Goal: Information Seeking & Learning: Learn about a topic

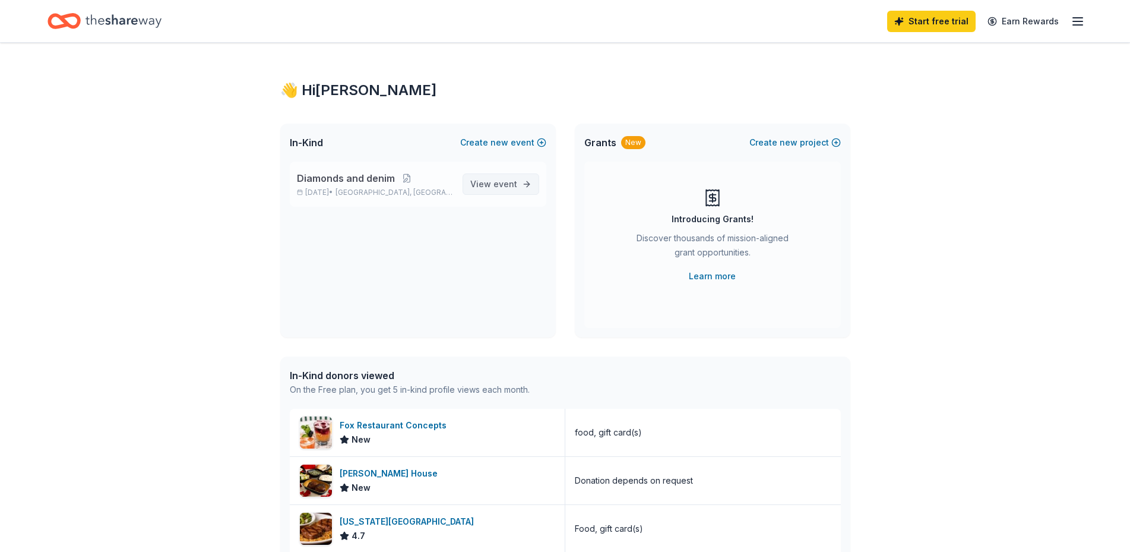
click at [488, 182] on span "View event" at bounding box center [493, 184] width 47 height 14
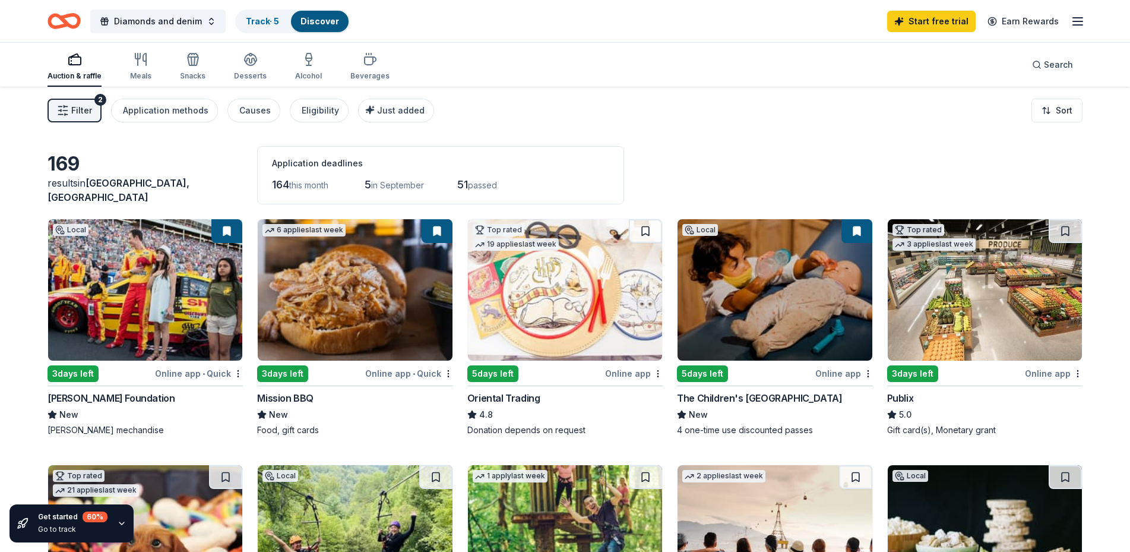
click at [789, 302] on img at bounding box center [775, 289] width 194 height 141
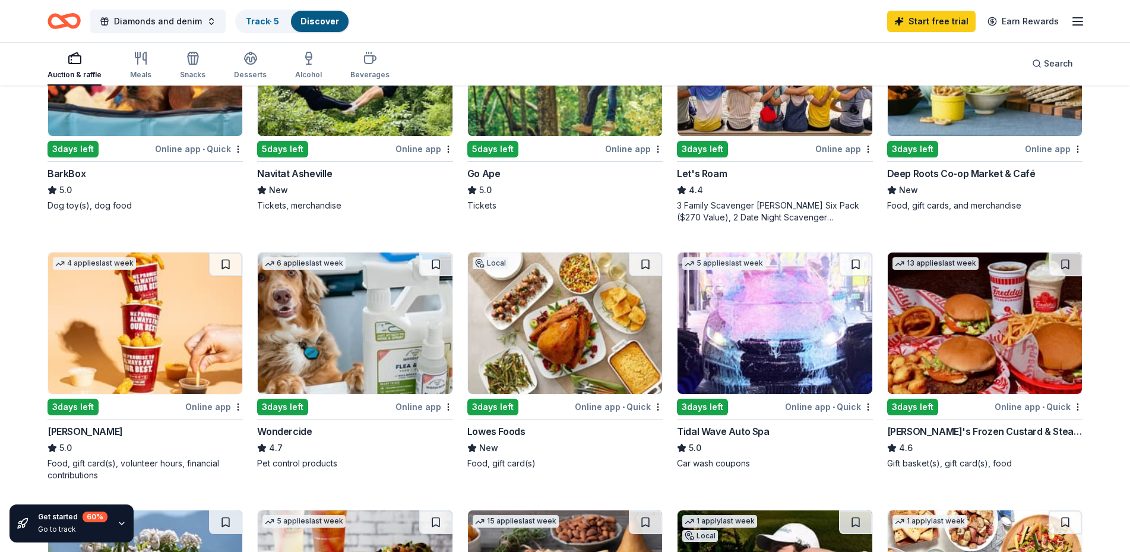
scroll to position [475, 0]
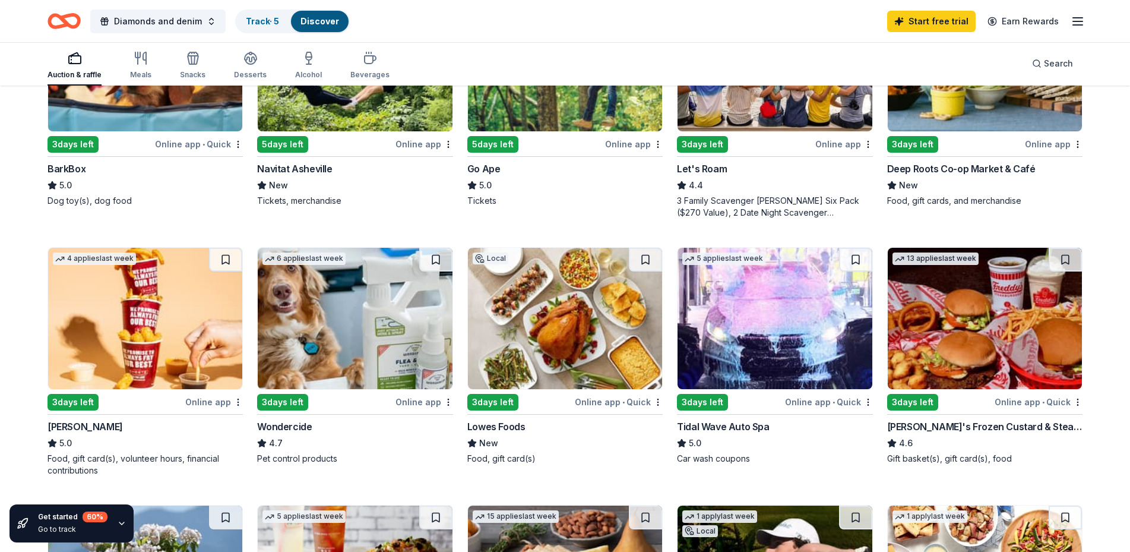
click at [976, 359] on img at bounding box center [985, 318] width 194 height 141
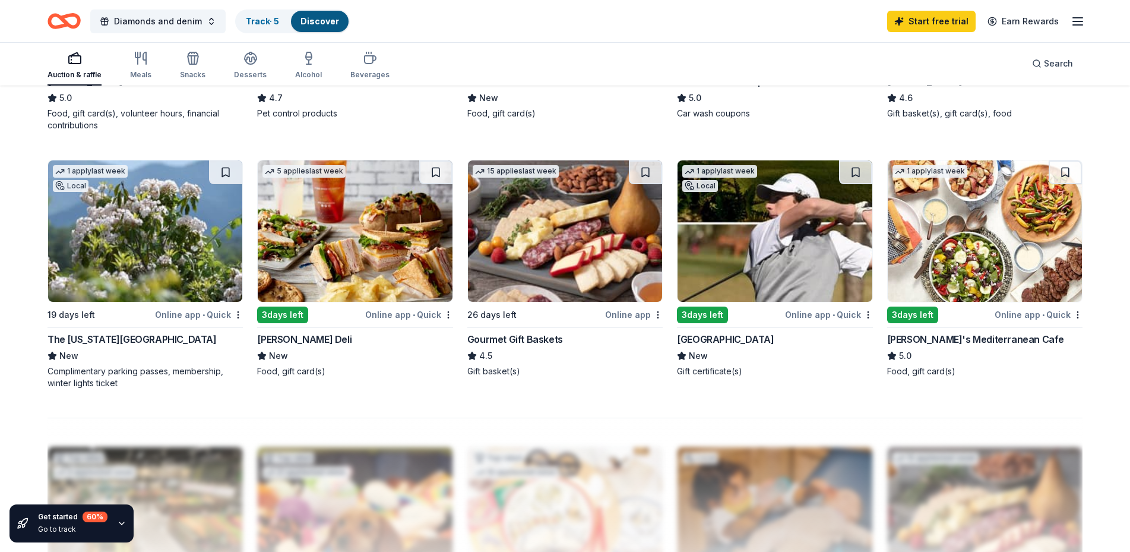
scroll to position [687, 0]
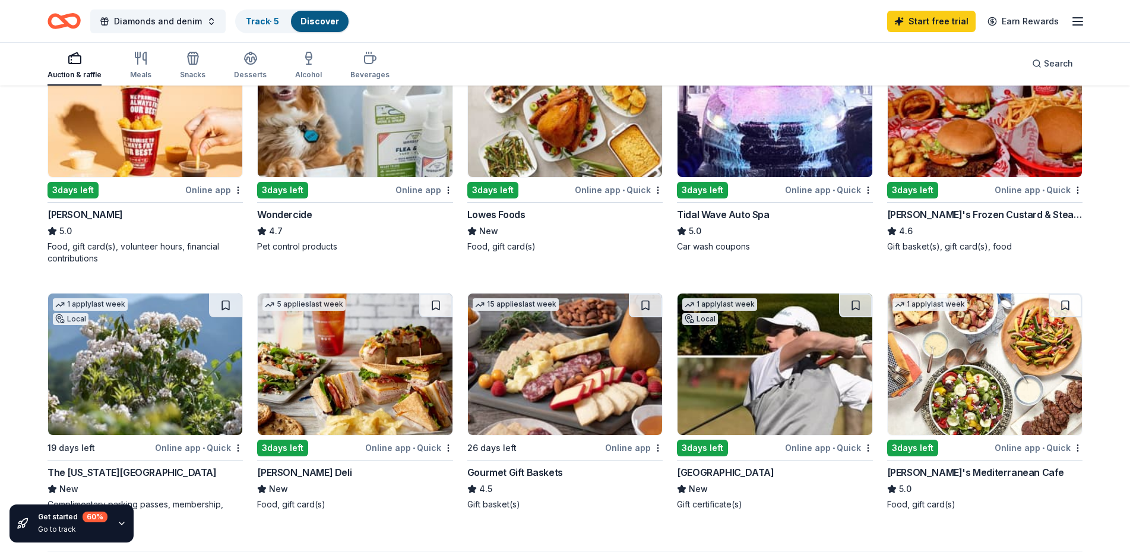
click at [982, 161] on img at bounding box center [985, 106] width 194 height 141
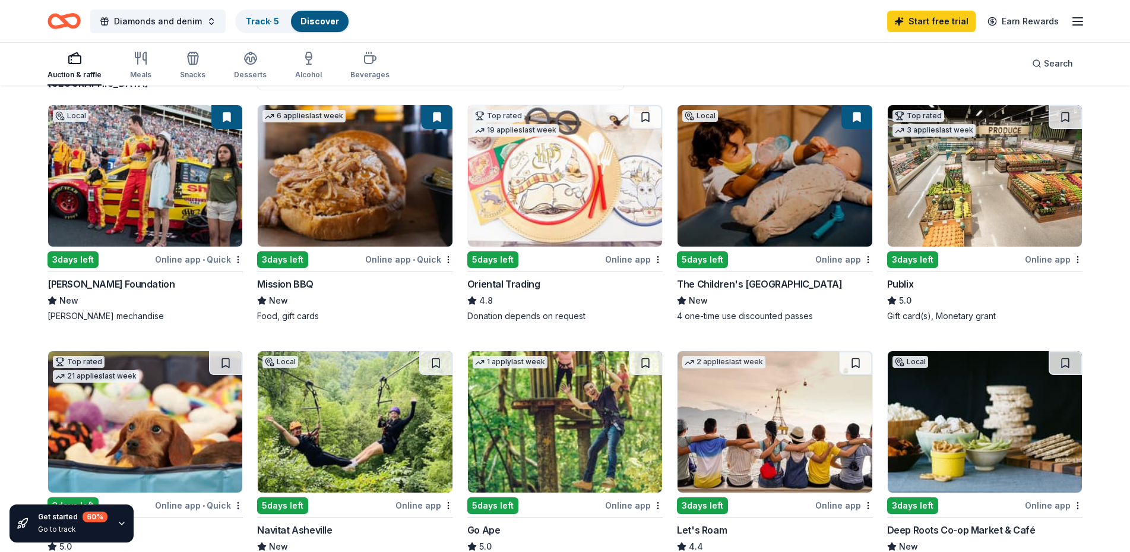
scroll to position [93, 0]
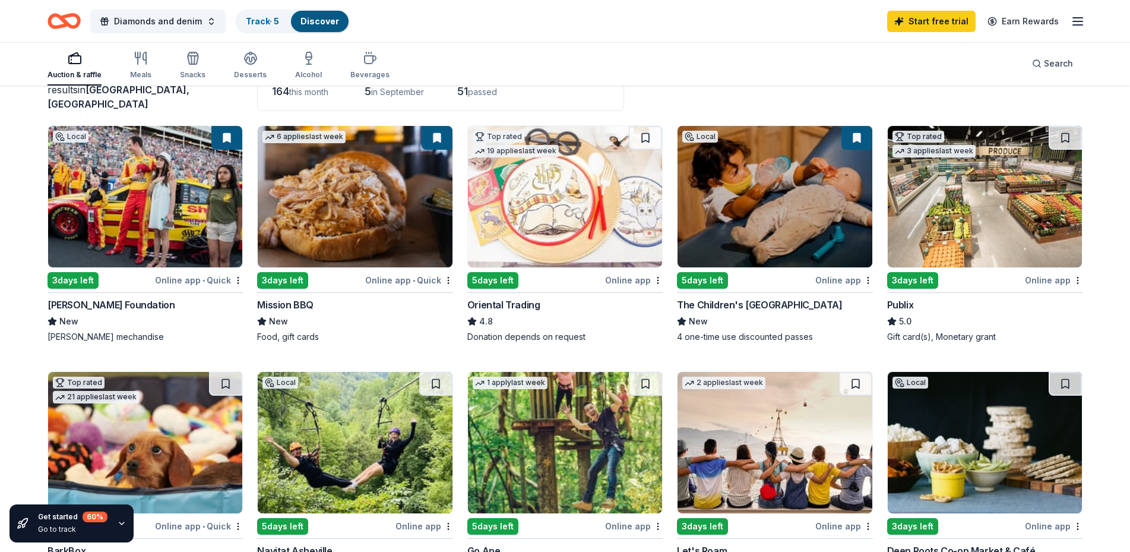
click at [735, 186] on img at bounding box center [775, 196] width 194 height 141
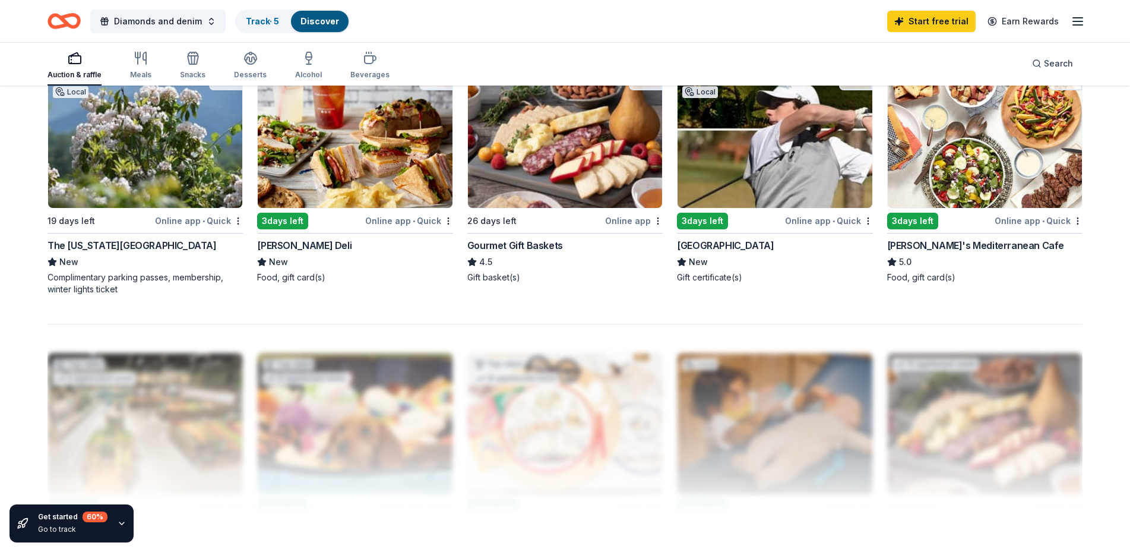
scroll to position [925, 0]
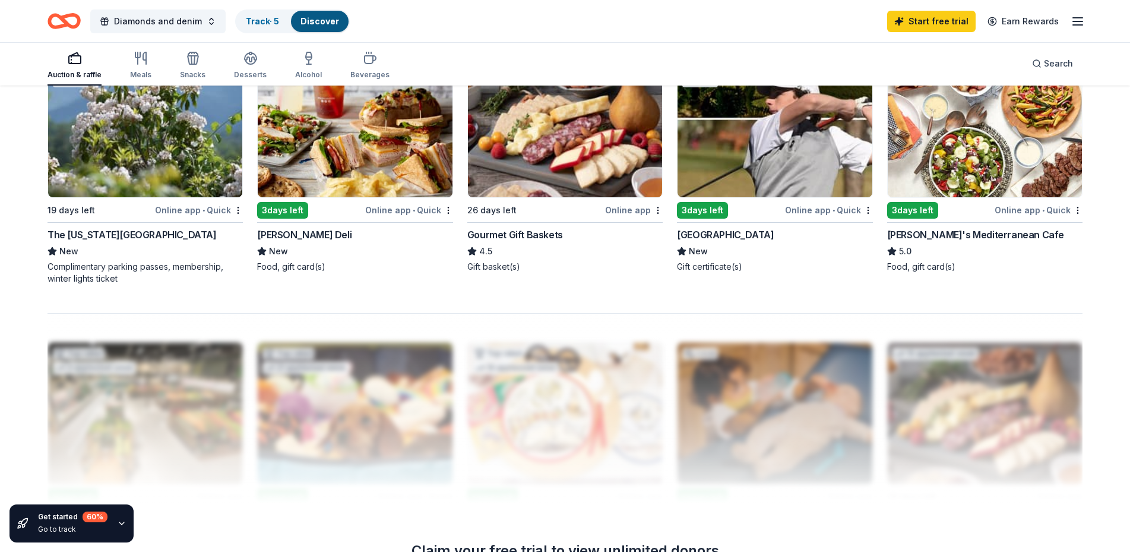
click at [170, 163] on img at bounding box center [145, 126] width 194 height 141
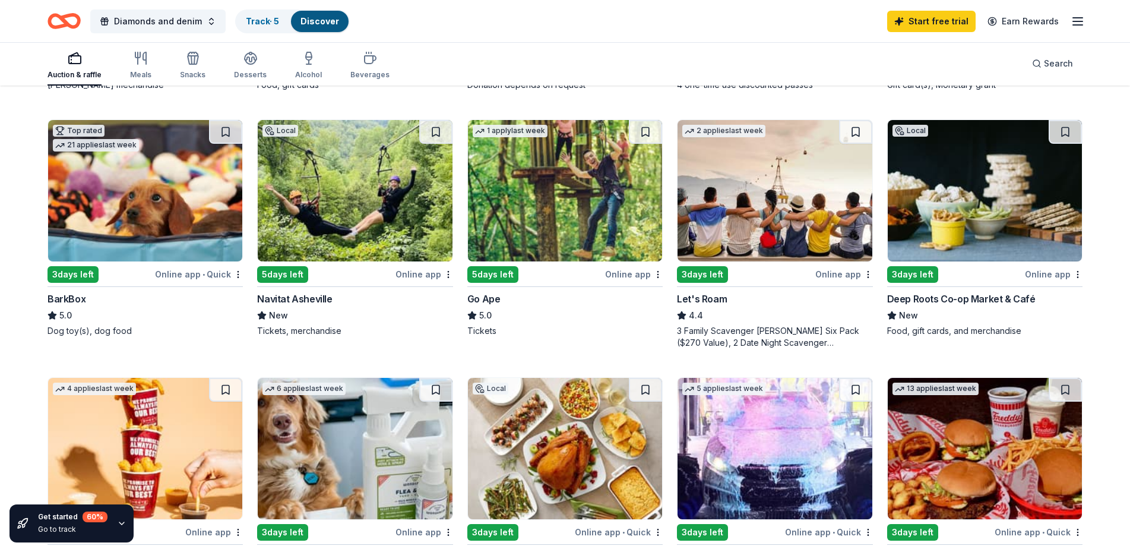
scroll to position [271, 0]
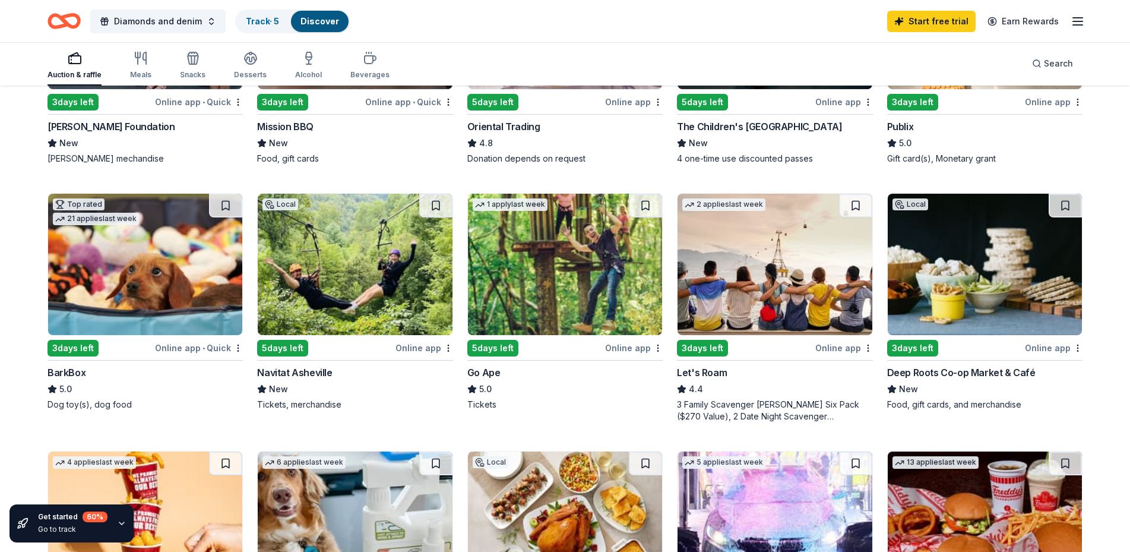
click at [737, 242] on img at bounding box center [775, 264] width 194 height 141
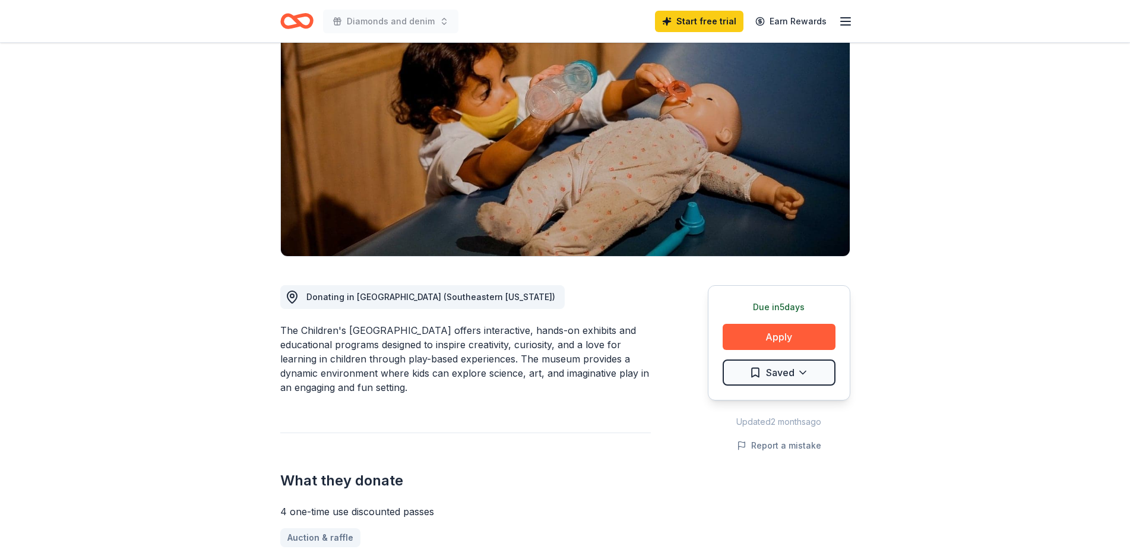
scroll to position [119, 0]
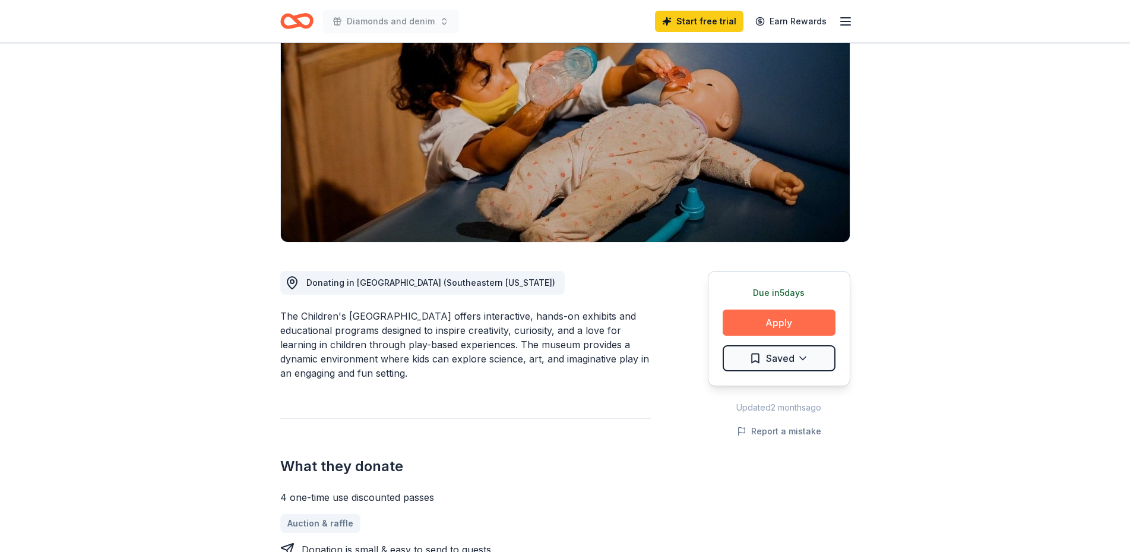
click at [767, 317] on button "Apply" at bounding box center [779, 322] width 113 height 26
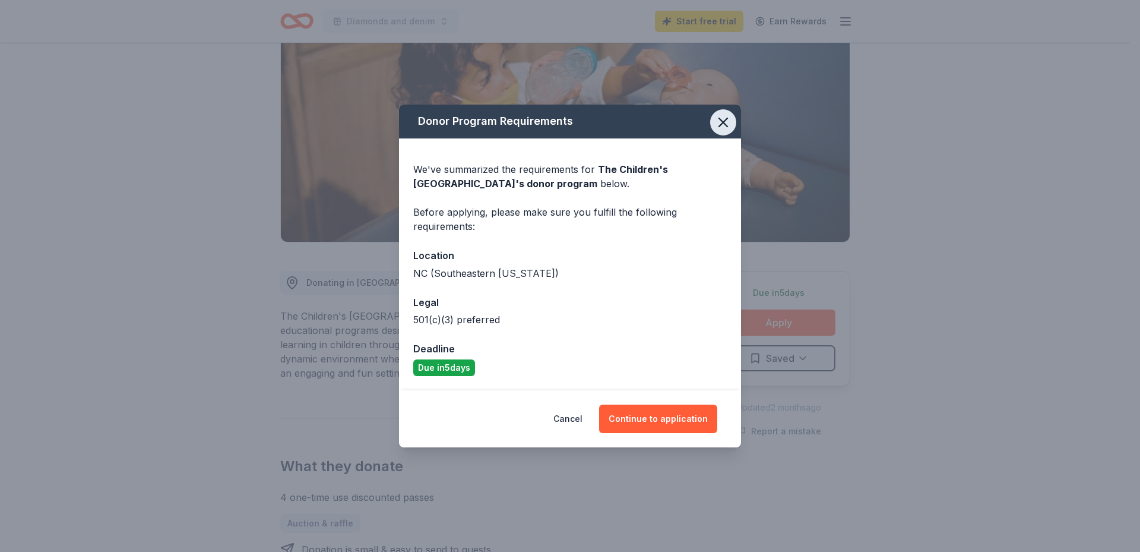
click at [725, 116] on icon "button" at bounding box center [723, 122] width 17 height 17
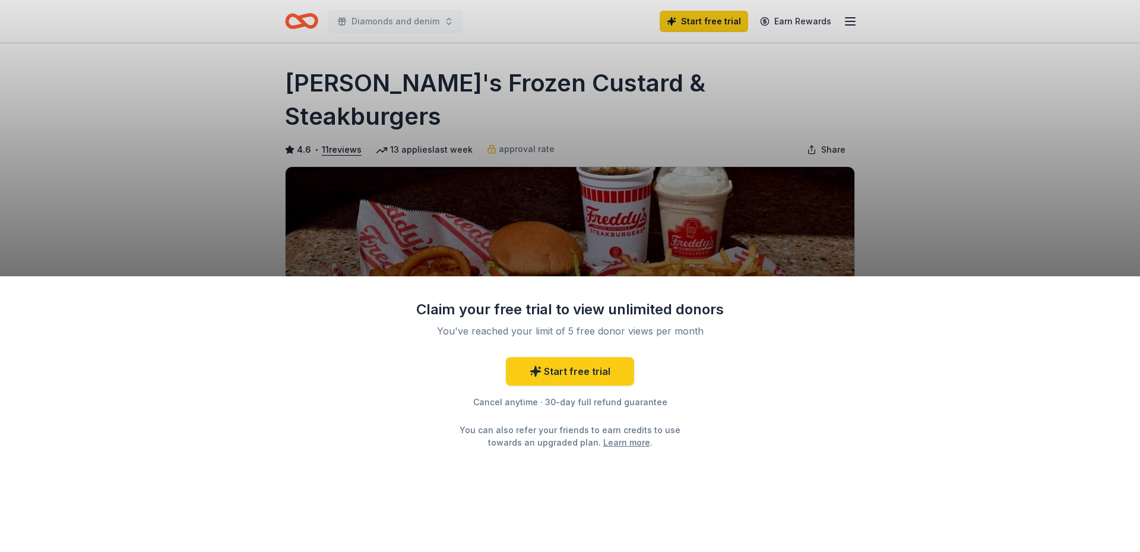
click at [686, 245] on div "Claim your free trial to view unlimited donors You've reached your limit of 5 f…" at bounding box center [570, 276] width 1140 height 552
click at [937, 248] on div "Claim your free trial to view unlimited donors You've reached your limit of 5 f…" at bounding box center [570, 276] width 1140 height 552
click at [672, 213] on div "Claim your free trial to view unlimited donors You've reached your limit of 5 f…" at bounding box center [570, 276] width 1140 height 552
click at [682, 205] on div "Claim your free trial to view unlimited donors You've reached your limit of 5 f…" at bounding box center [570, 276] width 1140 height 552
click at [562, 368] on link "Start free trial" at bounding box center [570, 371] width 128 height 29
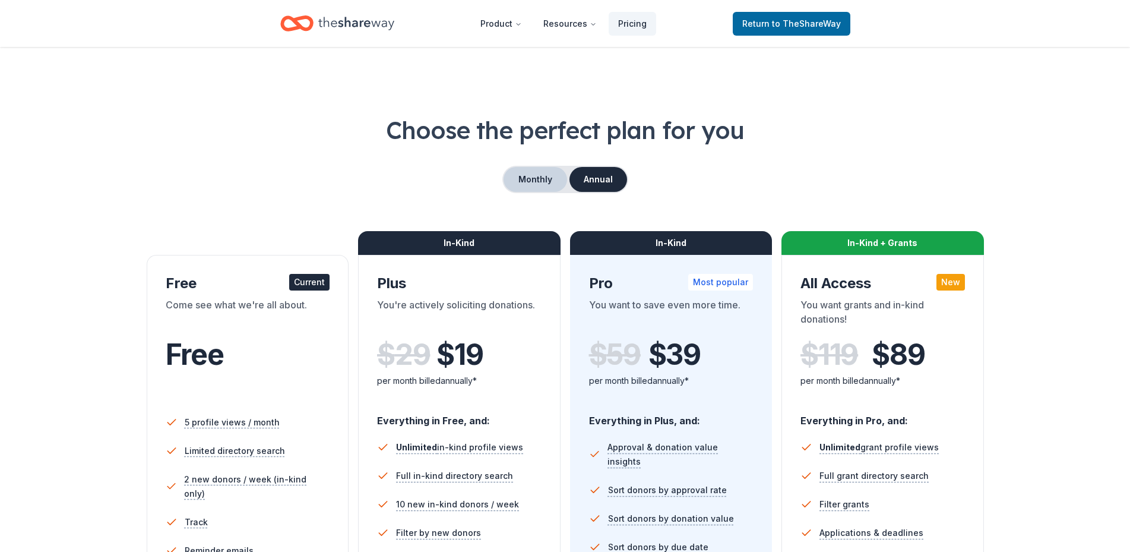
click at [540, 175] on button "Monthly" at bounding box center [536, 179] width 64 height 25
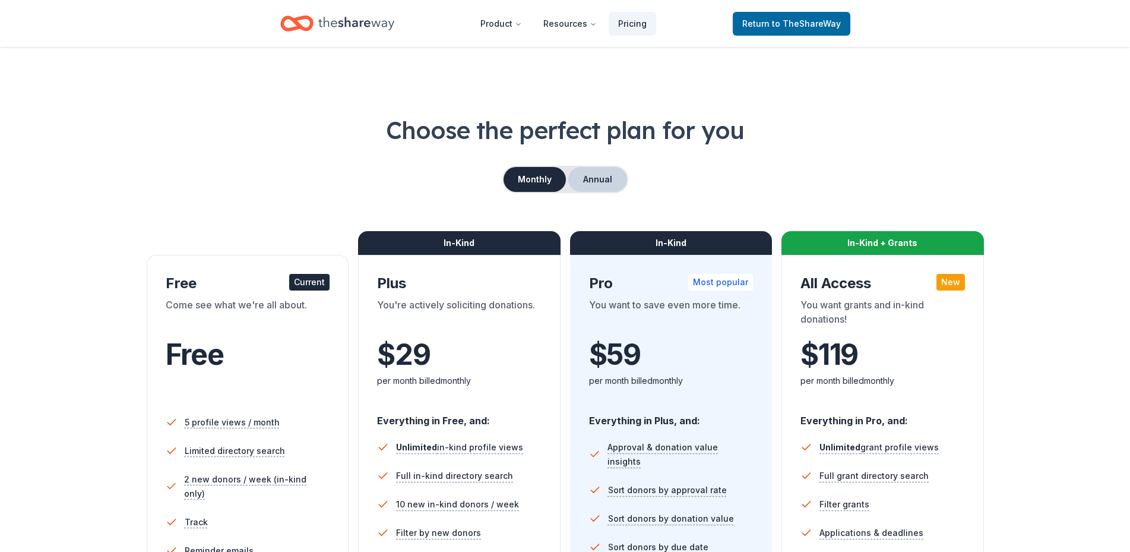
click at [609, 176] on button "Annual" at bounding box center [597, 179] width 59 height 25
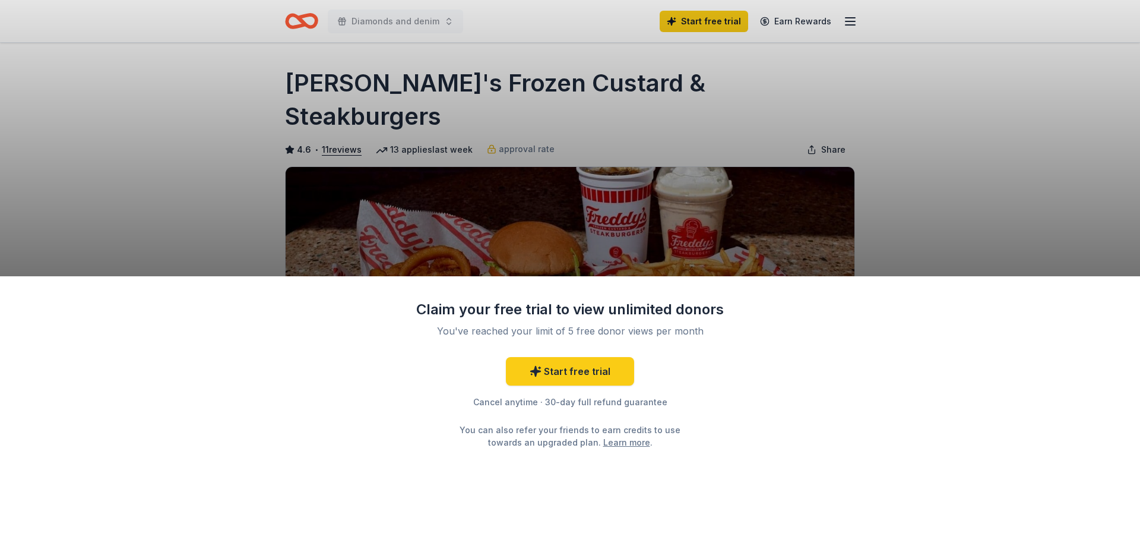
click at [797, 191] on div "Claim your free trial to view unlimited donors You've reached your limit of 5 f…" at bounding box center [570, 276] width 1140 height 552
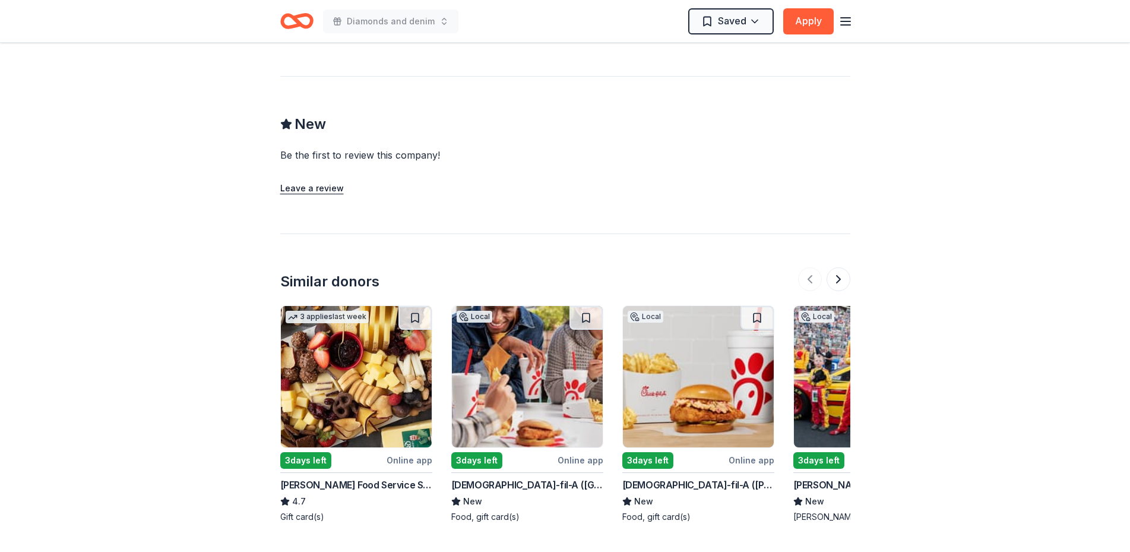
scroll to position [950, 0]
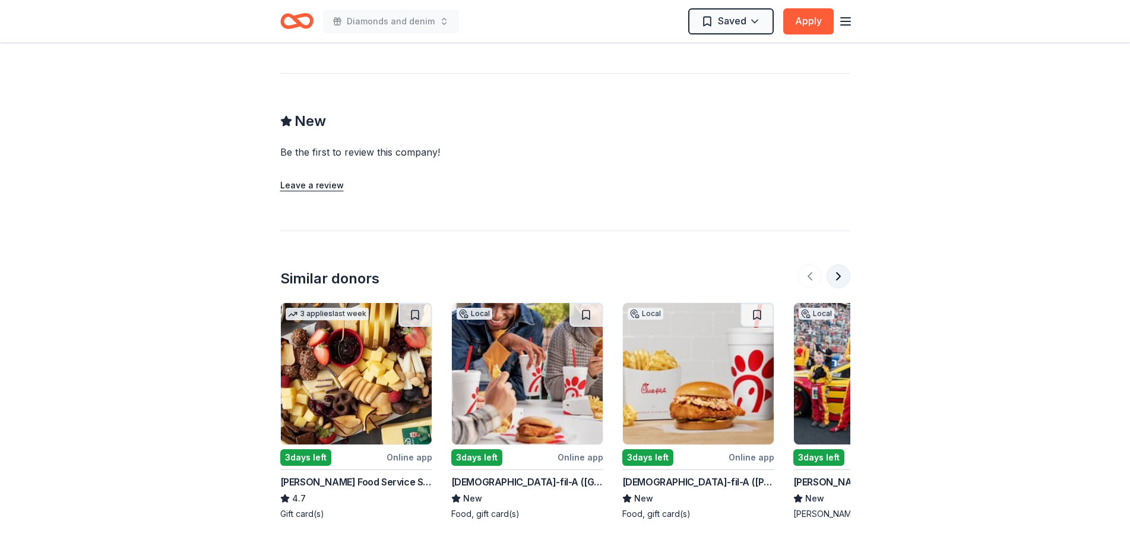
click at [843, 280] on button at bounding box center [839, 276] width 24 height 24
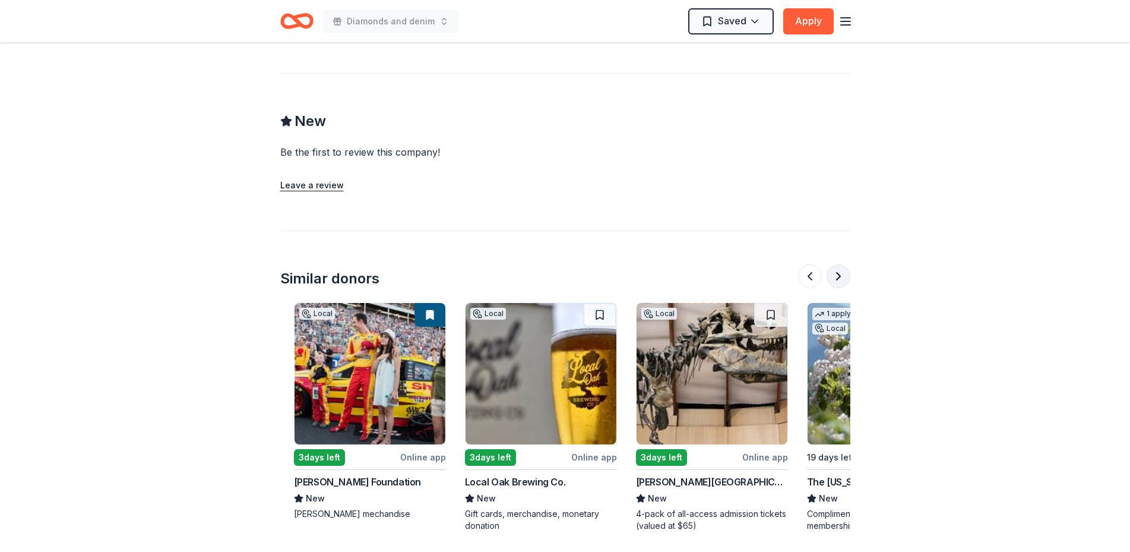
scroll to position [0, 513]
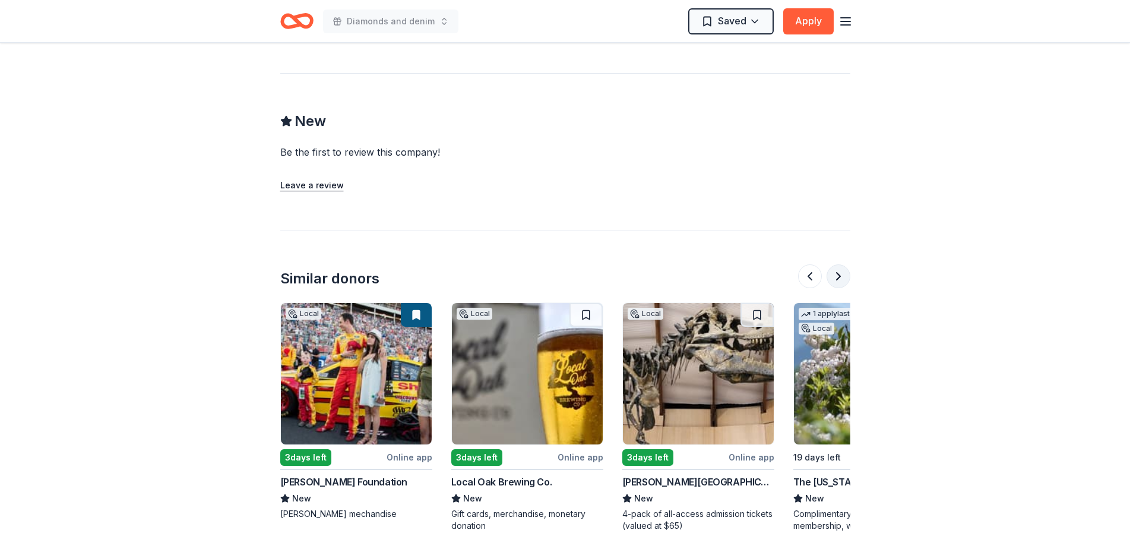
click at [843, 280] on button at bounding box center [839, 276] width 24 height 24
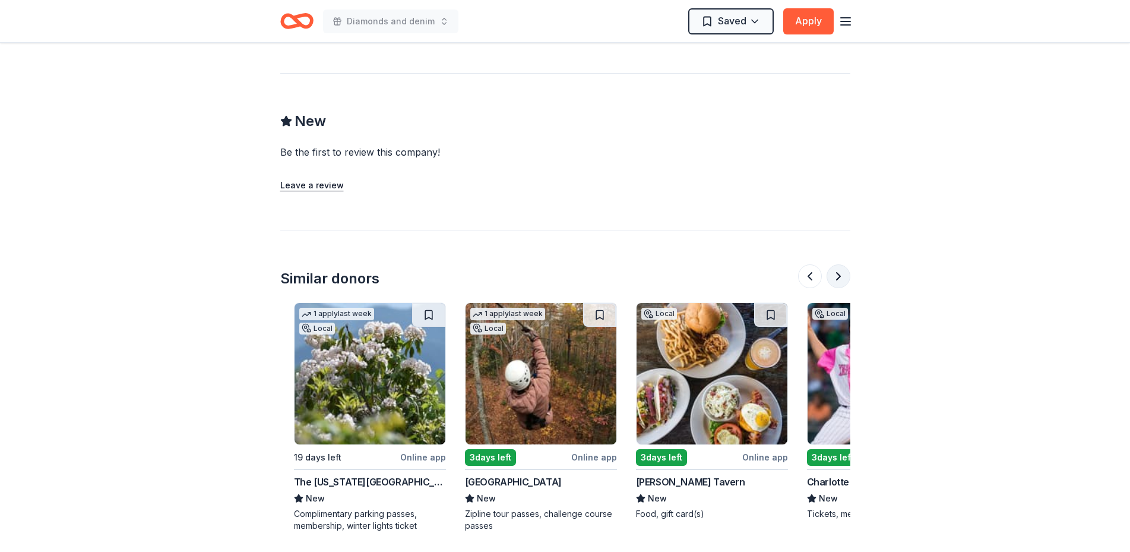
scroll to position [0, 1026]
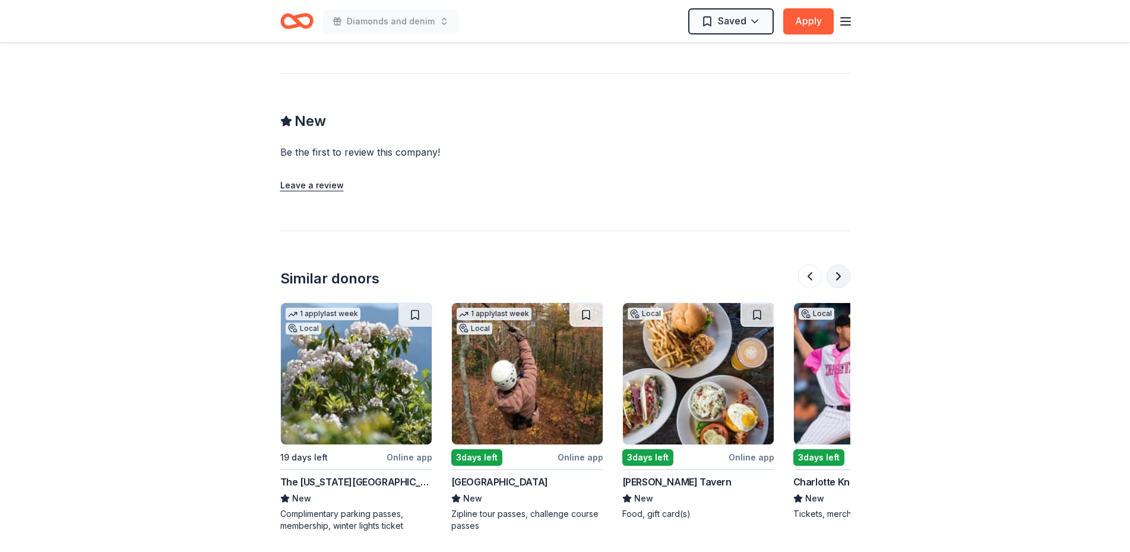
click at [843, 280] on button at bounding box center [839, 276] width 24 height 24
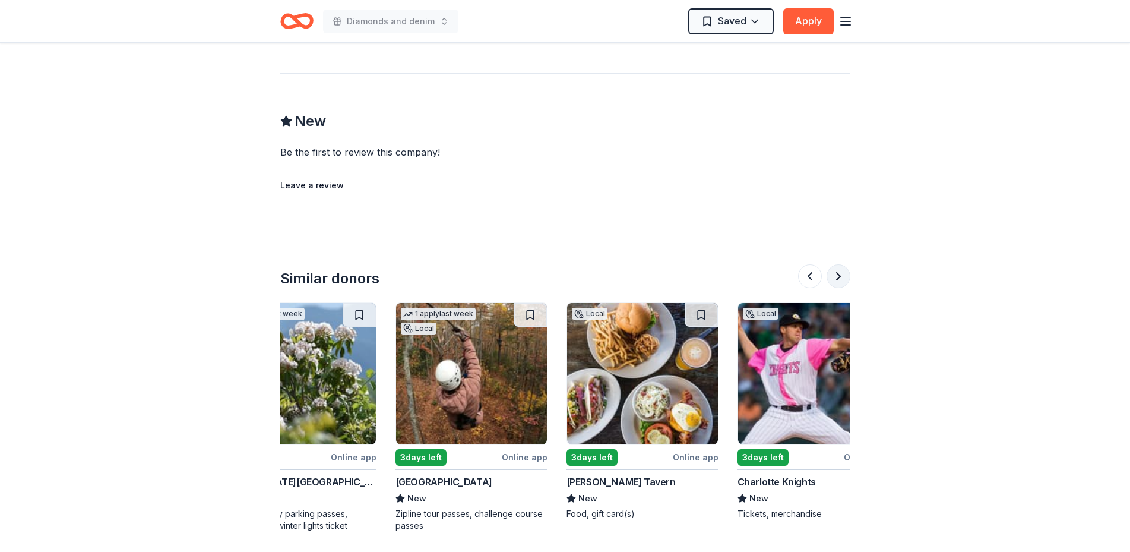
scroll to position [0, 1121]
